Goal: Navigation & Orientation: Find specific page/section

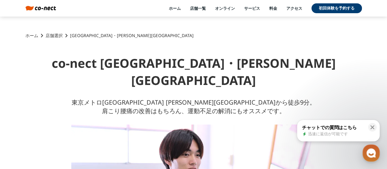
click at [51, 36] on link "店舗選択" at bounding box center [54, 35] width 17 height 6
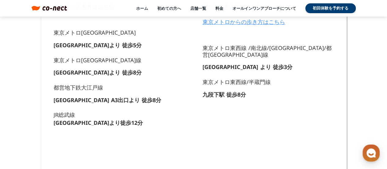
scroll to position [306, 0]
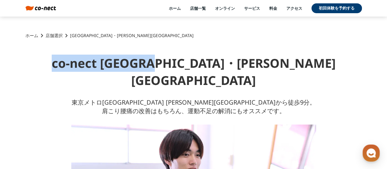
drag, startPoint x: 123, startPoint y: 65, endPoint x: 260, endPoint y: 68, distance: 137.1
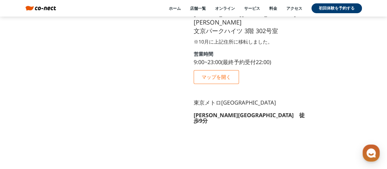
scroll to position [632, 0]
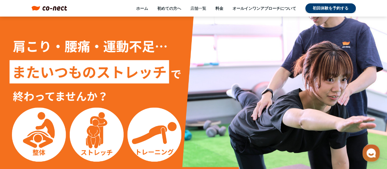
click at [198, 8] on link "店舗一覧" at bounding box center [198, 9] width 16 height 6
